Goal: Task Accomplishment & Management: Manage account settings

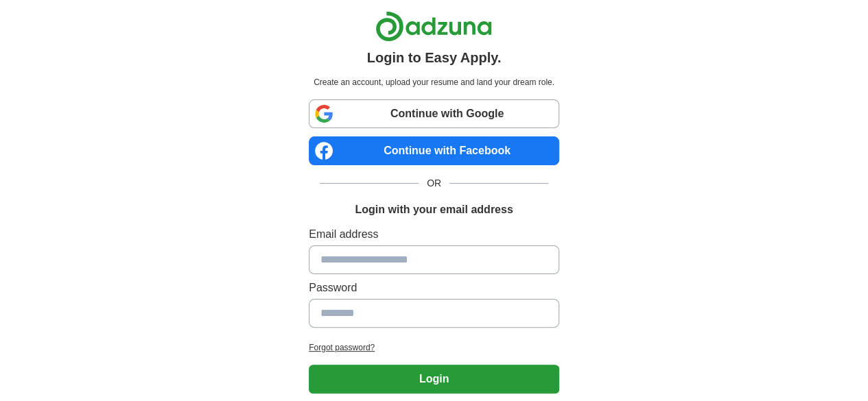
click at [405, 118] on link "Continue with Google" at bounding box center [434, 114] width 250 height 29
click at [423, 128] on div "Continue with Google Continue with Facebook OR Login with your email address" at bounding box center [434, 159] width 250 height 119
click at [404, 112] on link "Continue with Google" at bounding box center [434, 114] width 250 height 29
click at [391, 110] on link "Continue with Google" at bounding box center [434, 114] width 250 height 29
click at [393, 108] on link "Continue with Google" at bounding box center [434, 114] width 250 height 29
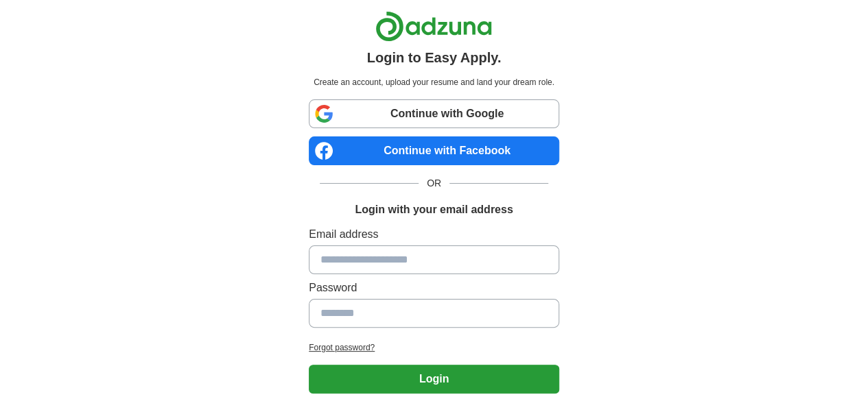
drag, startPoint x: 0, startPoint y: 0, endPoint x: 427, endPoint y: 102, distance: 438.9
click at [427, 102] on link "Continue with Google" at bounding box center [434, 114] width 250 height 29
click at [393, 102] on link "Continue with Google" at bounding box center [434, 114] width 250 height 29
